Goal: Task Accomplishment & Management: Manage account settings

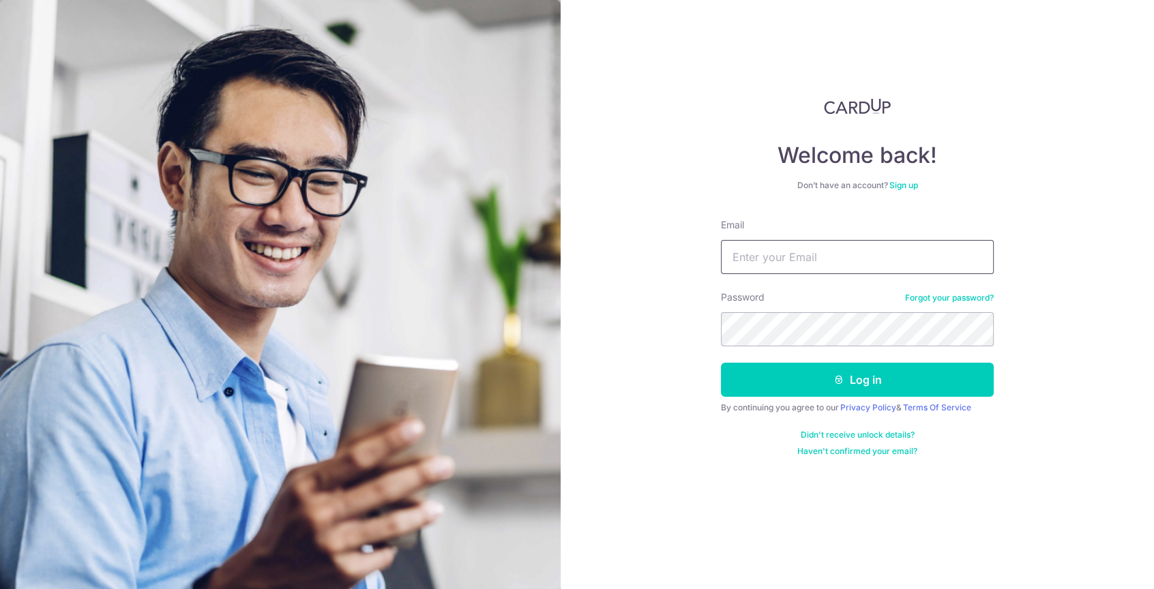
click at [879, 245] on input "Email" at bounding box center [857, 257] width 273 height 34
type input "christina@magnum.com.sg"
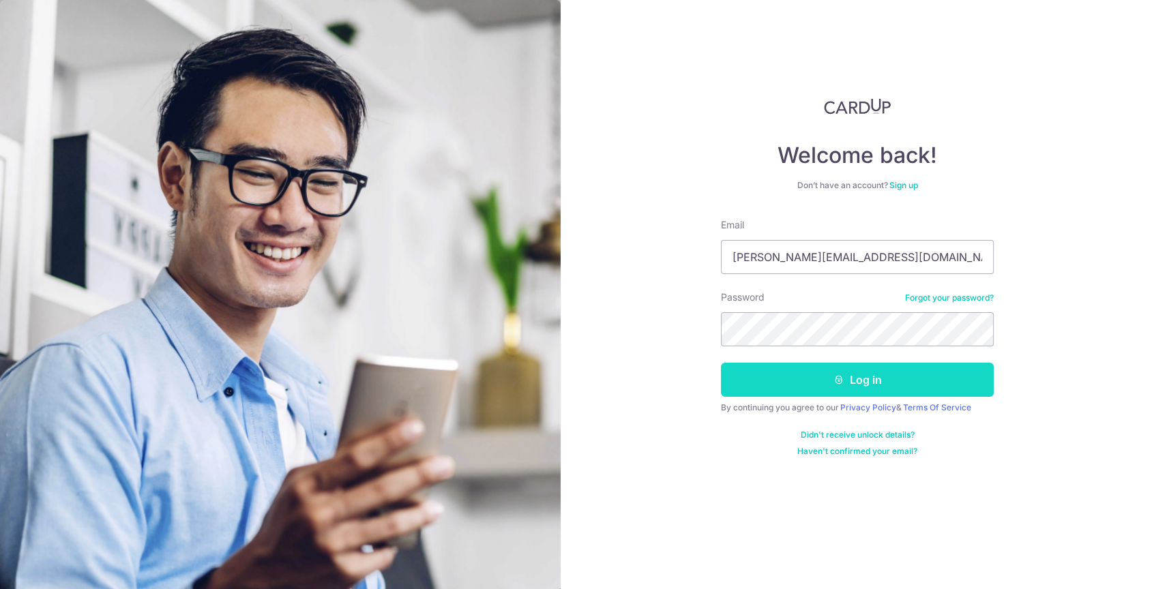
click at [877, 389] on button "Log in" at bounding box center [857, 380] width 273 height 34
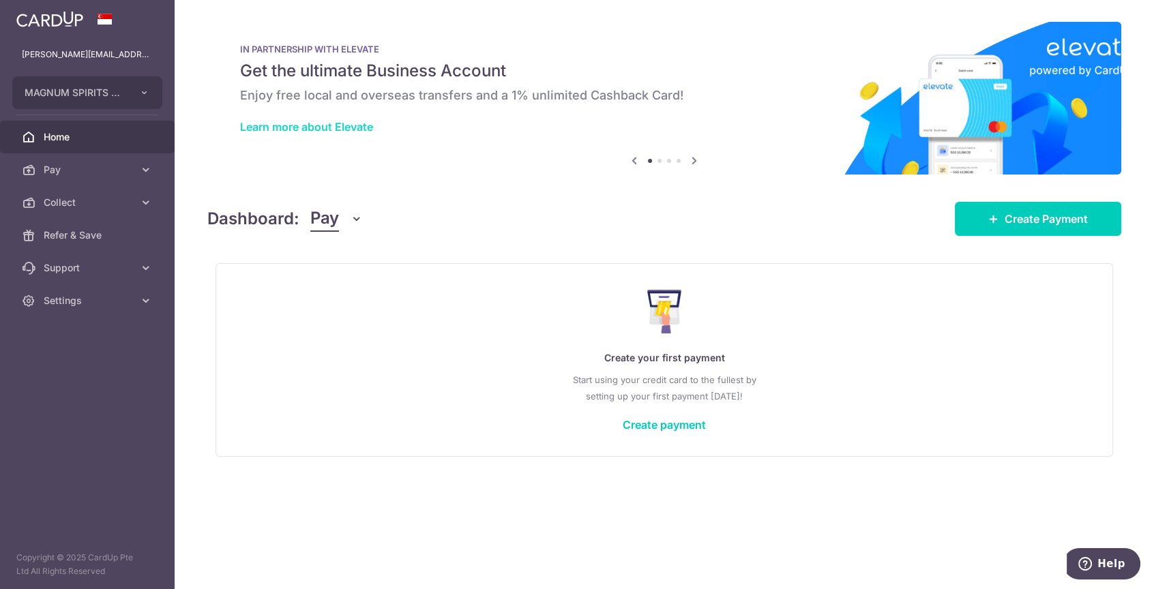
click at [363, 130] on link "Learn more about Elevate" at bounding box center [306, 127] width 133 height 14
